Goal: Task Accomplishment & Management: Manage account settings

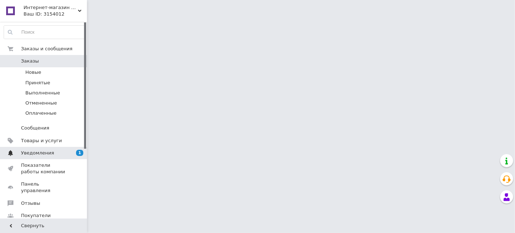
click at [53, 150] on span "Уведомления" at bounding box center [44, 153] width 46 height 7
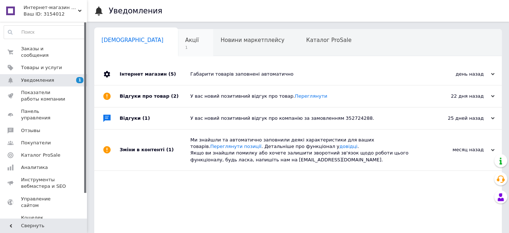
click at [185, 40] on span "Акції" at bounding box center [192, 40] width 14 height 7
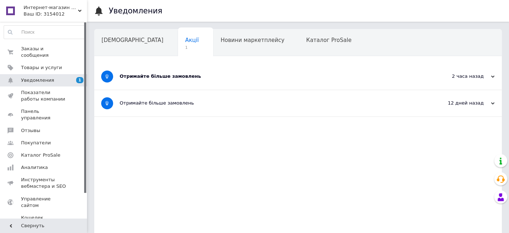
click at [158, 76] on div "Отримайте більше замовлень" at bounding box center [271, 76] width 302 height 7
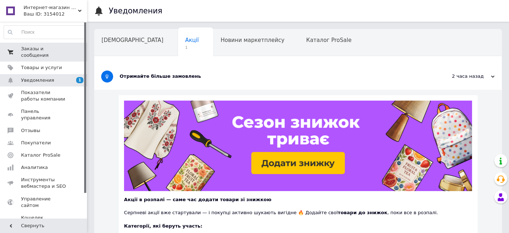
click at [47, 43] on link "Заказы и сообщения 0 0" at bounding box center [44, 52] width 89 height 19
